Goal: Transaction & Acquisition: Purchase product/service

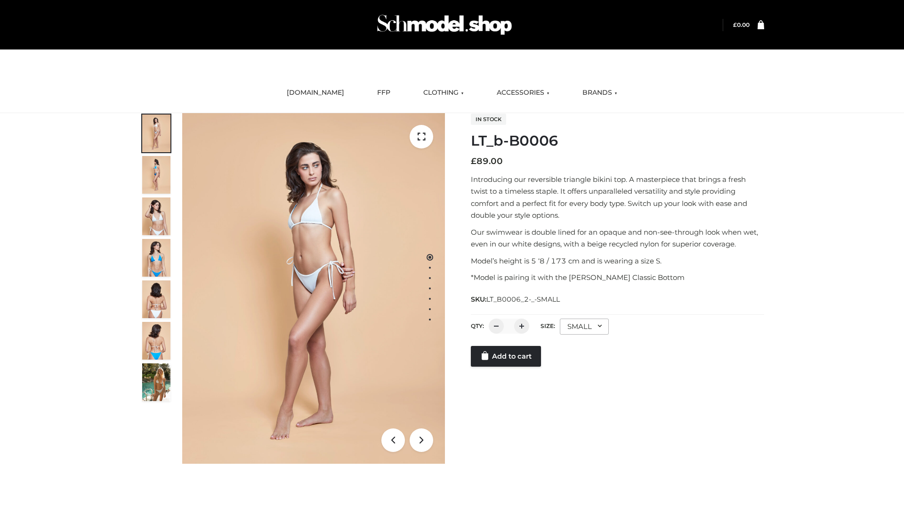
click at [507, 366] on link "Add to cart" at bounding box center [506, 356] width 70 height 21
